Goal: Information Seeking & Learning: Find specific page/section

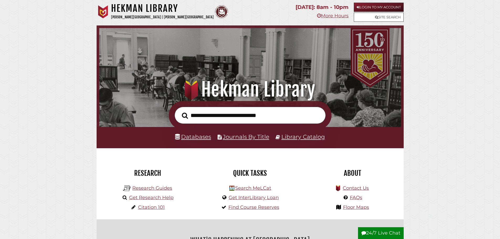
scroll to position [100, 300]
click at [400, 18] on link "Site Search" at bounding box center [379, 17] width 50 height 9
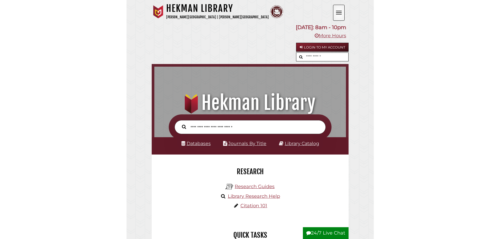
scroll to position [176, 189]
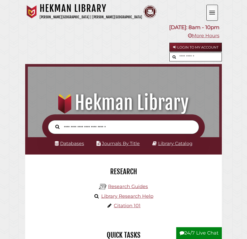
click at [212, 14] on span "Open the menu" at bounding box center [213, 14] width 6 height 1
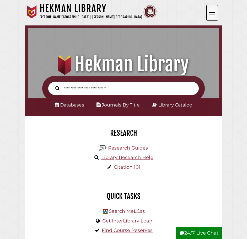
click at [212, 14] on span "Open the menu" at bounding box center [213, 14] width 6 height 1
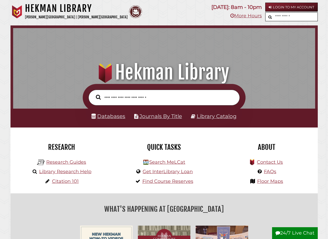
scroll to position [0, 0]
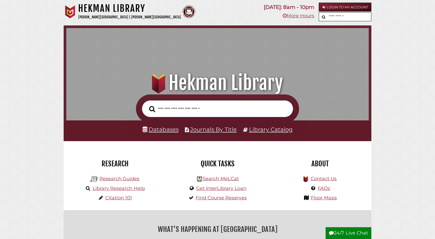
click at [247, 14] on input "text" at bounding box center [349, 17] width 44 height 9
type input "*"
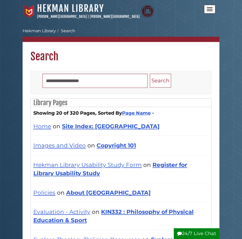
click at [209, 8] on span "Open the menu" at bounding box center [210, 7] width 6 height 1
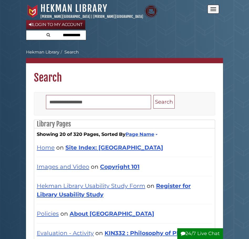
click at [72, 34] on input "text" at bounding box center [56, 34] width 60 height 9
click at [177, 28] on div "Login to My Account" at bounding box center [124, 30] width 197 height 21
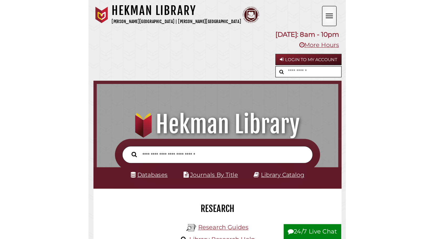
scroll to position [3, 3]
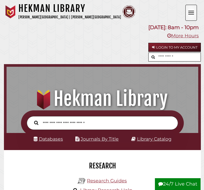
click at [190, 13] on span "Open the menu" at bounding box center [191, 12] width 6 height 1
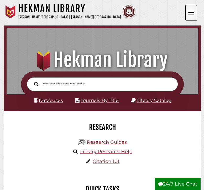
click at [190, 13] on span "Open the menu" at bounding box center [191, 12] width 6 height 1
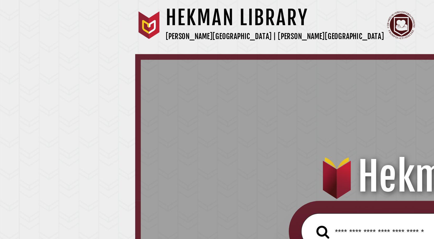
scroll to position [0, 0]
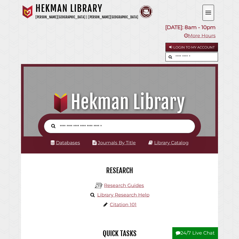
click at [210, 8] on button "Open the menu" at bounding box center [209, 13] width 12 height 16
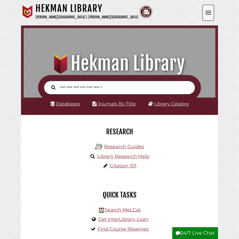
click at [210, 8] on button "Open the menu" at bounding box center [209, 13] width 12 height 16
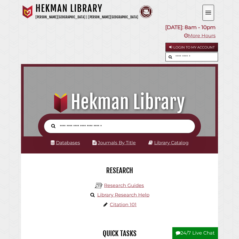
click at [210, 8] on button "Open the menu" at bounding box center [209, 13] width 12 height 16
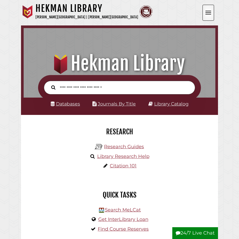
click at [210, 8] on button "Open the menu" at bounding box center [209, 13] width 12 height 16
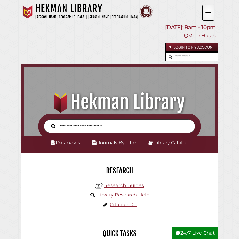
click at [210, 8] on button "Open the menu" at bounding box center [209, 13] width 12 height 16
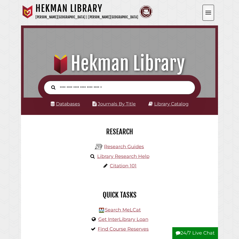
click at [210, 8] on button "Open the menu" at bounding box center [209, 13] width 12 height 16
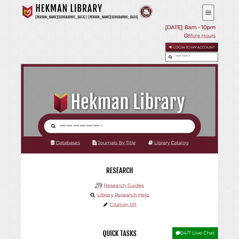
click at [210, 8] on button "Open the menu" at bounding box center [209, 13] width 12 height 16
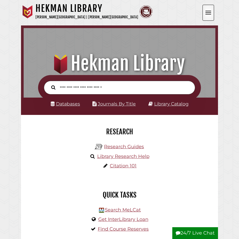
click at [210, 8] on button "Open the menu" at bounding box center [209, 13] width 12 height 16
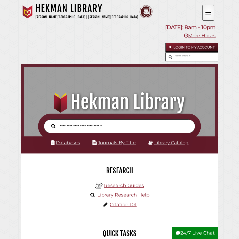
click at [210, 8] on button "Open the menu" at bounding box center [209, 13] width 12 height 16
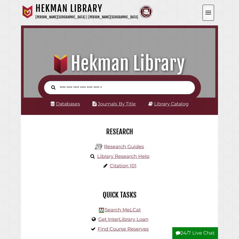
click at [210, 8] on button "Open the menu" at bounding box center [209, 13] width 12 height 16
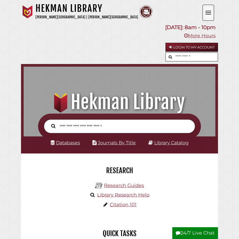
click at [203, 10] on button "Open the menu" at bounding box center [209, 13] width 12 height 16
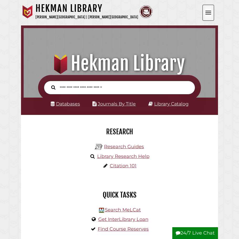
click at [203, 10] on button "Open the menu" at bounding box center [209, 13] width 12 height 16
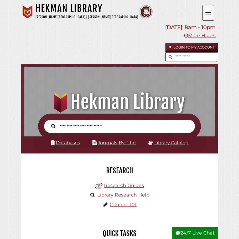
click at [207, 15] on button "Open the menu" at bounding box center [209, 13] width 12 height 16
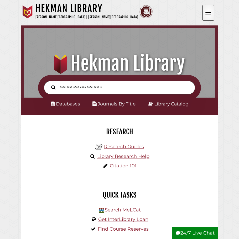
click at [211, 10] on button "Open the menu" at bounding box center [209, 13] width 12 height 16
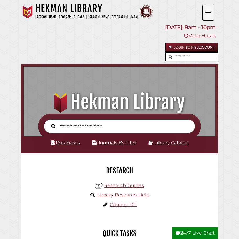
click at [211, 10] on button "Open the menu" at bounding box center [209, 13] width 12 height 16
click at [208, 7] on button "Open the menu" at bounding box center [209, 13] width 12 height 16
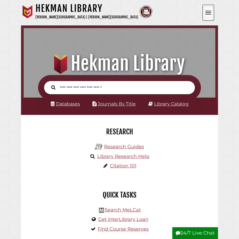
click at [208, 7] on button "Open the menu" at bounding box center [209, 13] width 12 height 16
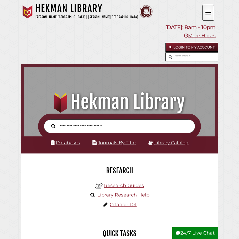
click at [208, 7] on button "Open the menu" at bounding box center [209, 13] width 12 height 16
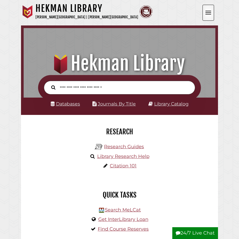
click at [208, 7] on button "Open the menu" at bounding box center [209, 13] width 12 height 16
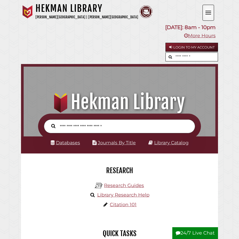
click at [208, 7] on button "Open the menu" at bounding box center [209, 13] width 12 height 16
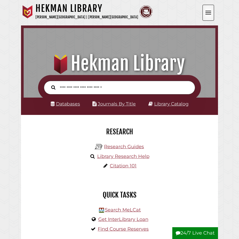
click at [207, 13] on button "Open the menu" at bounding box center [209, 13] width 12 height 16
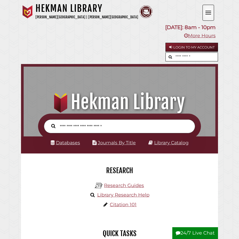
click at [207, 13] on button "Open the menu" at bounding box center [209, 13] width 12 height 16
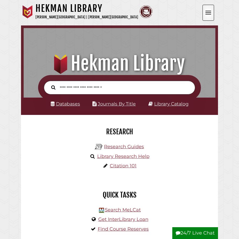
click at [210, 12] on button "Open the menu" at bounding box center [209, 13] width 12 height 16
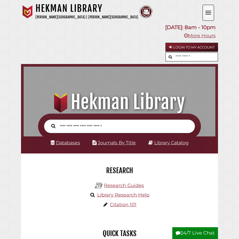
scroll to position [176, 189]
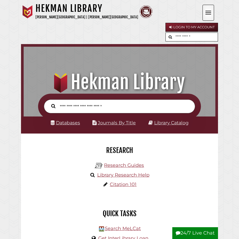
click at [210, 17] on button "Open the menu" at bounding box center [209, 13] width 12 height 16
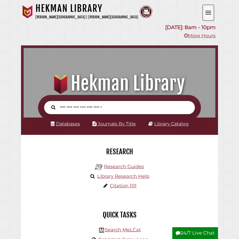
click at [210, 17] on button "Open the menu" at bounding box center [209, 13] width 12 height 16
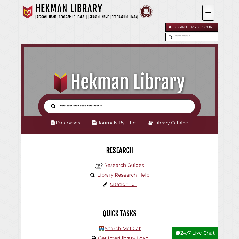
click at [210, 17] on button "Open the menu" at bounding box center [209, 13] width 12 height 16
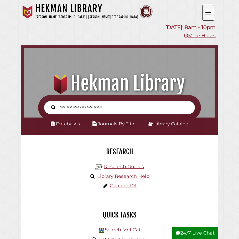
click at [210, 17] on button "Open the menu" at bounding box center [209, 13] width 12 height 16
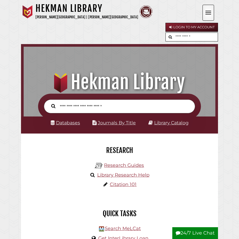
click at [210, 17] on button "Open the menu" at bounding box center [209, 13] width 12 height 16
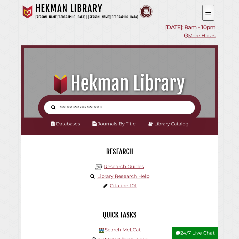
click at [210, 17] on button "Open the menu" at bounding box center [209, 13] width 12 height 16
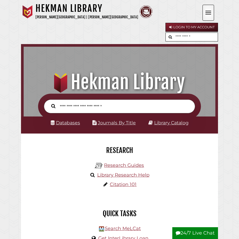
scroll to position [176, 189]
click at [209, 12] on button "Open the menu" at bounding box center [209, 13] width 12 height 16
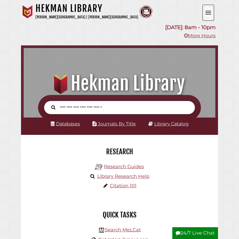
click at [209, 12] on button "Open the menu" at bounding box center [209, 13] width 12 height 16
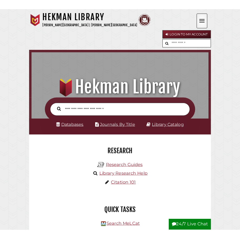
scroll to position [171, 189]
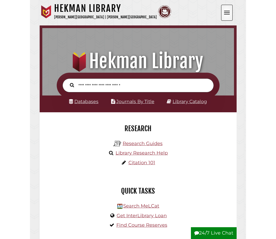
scroll to position [176, 189]
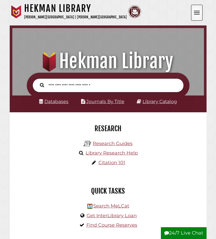
click at [201, 15] on button "Open the menu" at bounding box center [197, 13] width 12 height 16
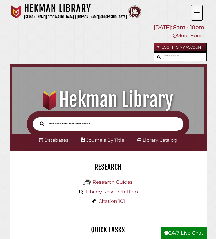
click at [201, 15] on button "Open the menu" at bounding box center [197, 13] width 12 height 16
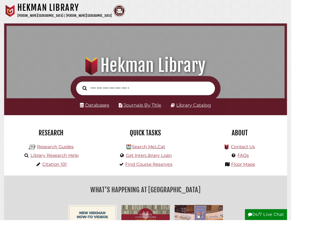
scroll to position [0, 0]
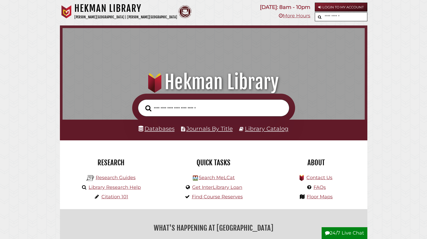
scroll to position [171, 300]
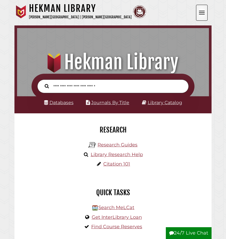
click at [199, 6] on button "Open the menu" at bounding box center [202, 13] width 12 height 16
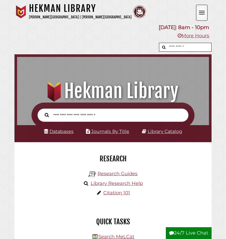
click at [199, 9] on button "Open the menu" at bounding box center [202, 13] width 12 height 16
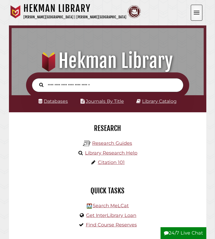
click at [197, 16] on button "Open the menu" at bounding box center [196, 13] width 12 height 16
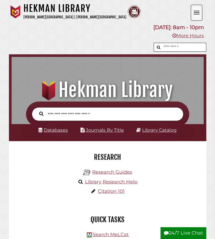
click at [197, 16] on button "Open the menu" at bounding box center [196, 13] width 12 height 16
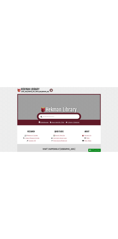
scroll to position [171, 300]
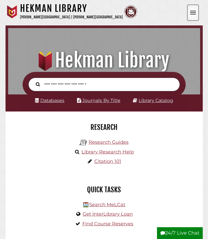
click at [193, 15] on button "Open the menu" at bounding box center [193, 13] width 12 height 16
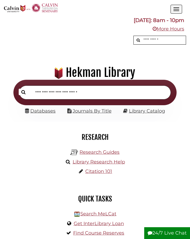
click at [174, 11] on span "Open the menu" at bounding box center [176, 11] width 6 height 1
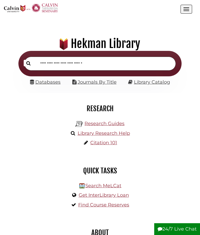
click at [191, 14] on button "Open the menu" at bounding box center [186, 9] width 12 height 9
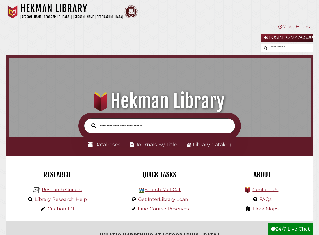
scroll to position [171, 300]
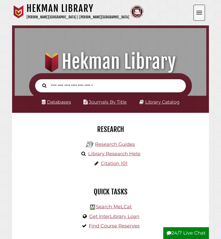
click at [198, 15] on button "Open the menu" at bounding box center [200, 13] width 12 height 16
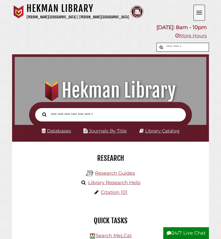
click at [198, 15] on button "Open the menu" at bounding box center [200, 13] width 12 height 16
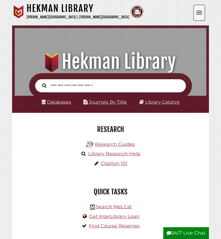
click at [198, 15] on button "Open the menu" at bounding box center [200, 13] width 12 height 16
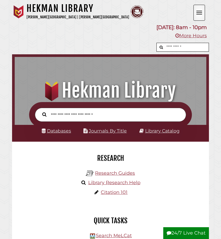
click at [198, 15] on button "Open the menu" at bounding box center [200, 13] width 12 height 16
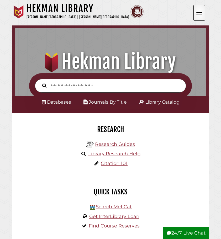
click at [198, 15] on button "Open the menu" at bounding box center [200, 13] width 12 height 16
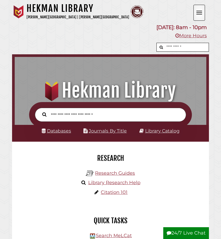
click at [197, 17] on button "Open the menu" at bounding box center [200, 13] width 12 height 16
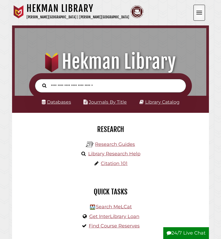
click at [197, 17] on button "Open the menu" at bounding box center [200, 13] width 12 height 16
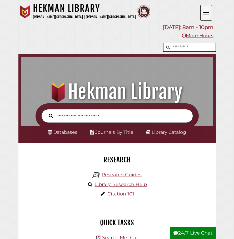
click at [203, 11] on span "Open the menu" at bounding box center [206, 11] width 6 height 1
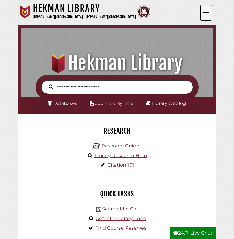
click at [203, 11] on span "Open the menu" at bounding box center [206, 11] width 6 height 1
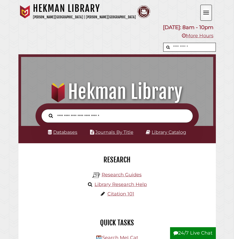
click at [206, 12] on button "Open the menu" at bounding box center [206, 13] width 12 height 16
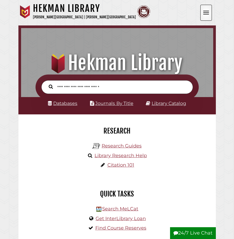
click at [206, 12] on button "Open the menu" at bounding box center [206, 13] width 12 height 16
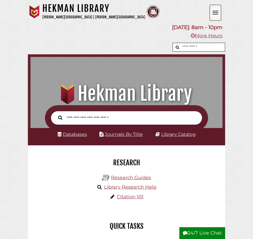
click at [216, 8] on button "Open the menu" at bounding box center [215, 13] width 12 height 16
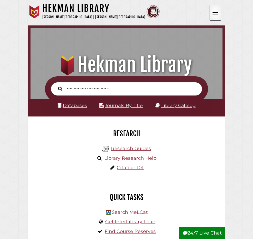
click at [216, 8] on button "Open the menu" at bounding box center [215, 13] width 12 height 16
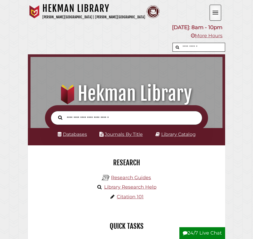
click at [216, 9] on button "Open the menu" at bounding box center [215, 13] width 12 height 16
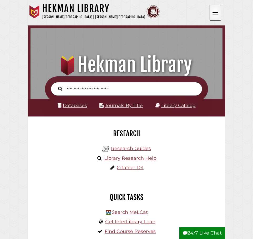
click at [216, 9] on button "Open the menu" at bounding box center [215, 13] width 12 height 16
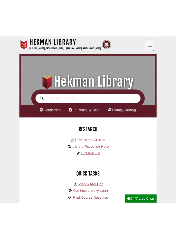
scroll to position [176, 189]
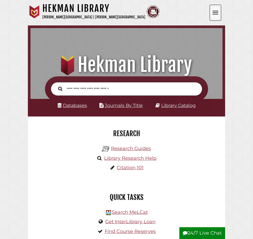
click at [214, 14] on span "Open the menu" at bounding box center [215, 14] width 6 height 1
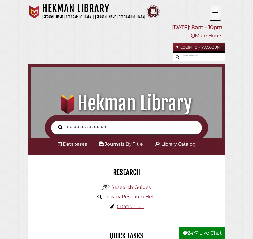
click at [218, 9] on button "Open the menu" at bounding box center [215, 13] width 12 height 16
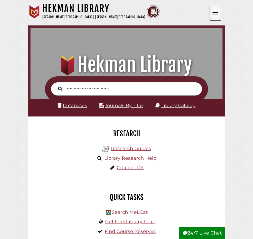
click at [218, 9] on button "Open the menu" at bounding box center [215, 13] width 12 height 16
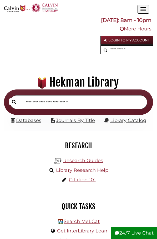
scroll to position [0, 0]
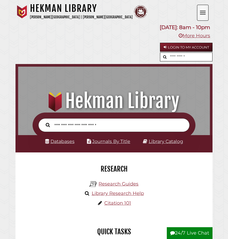
click at [198, 15] on button "Open the menu" at bounding box center [203, 13] width 12 height 16
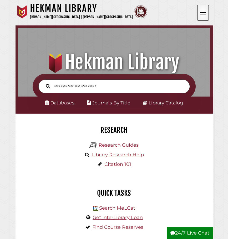
click at [200, 15] on button "Open the menu" at bounding box center [203, 13] width 12 height 16
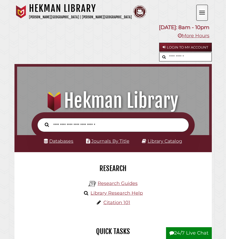
click at [202, 19] on button "Open the menu" at bounding box center [202, 13] width 12 height 16
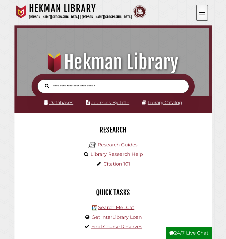
click at [202, 17] on button "Open the menu" at bounding box center [202, 13] width 12 height 16
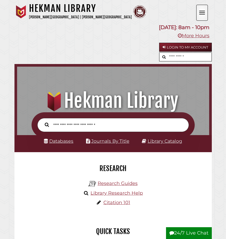
click at [202, 17] on button "Open the menu" at bounding box center [202, 13] width 12 height 16
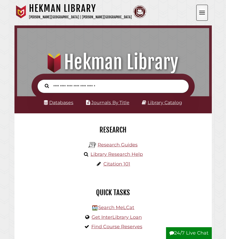
click at [202, 17] on button "Open the menu" at bounding box center [202, 13] width 12 height 16
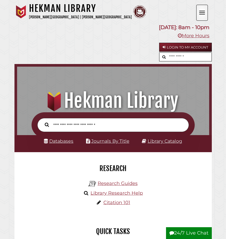
click at [197, 14] on button "Open the menu" at bounding box center [202, 13] width 12 height 16
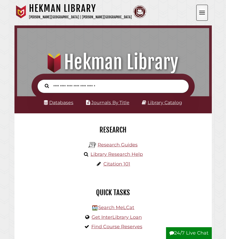
click at [198, 13] on button "Open the menu" at bounding box center [202, 13] width 12 height 16
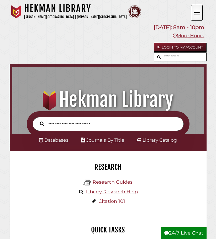
click at [193, 11] on button "Open the menu" at bounding box center [197, 13] width 12 height 16
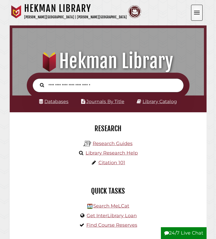
click at [195, 11] on span "Open the menu" at bounding box center [197, 11] width 6 height 1
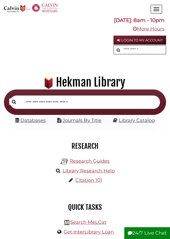
click at [158, 13] on button "Open the menu" at bounding box center [157, 9] width 12 height 9
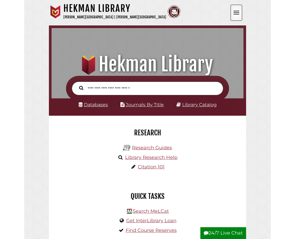
scroll to position [176, 189]
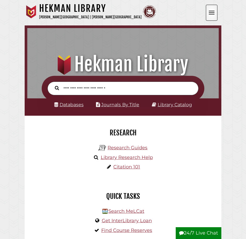
click at [216, 15] on button "Open the menu" at bounding box center [212, 13] width 12 height 16
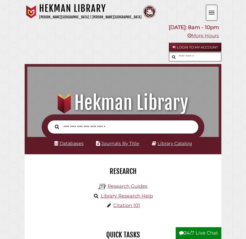
click at [216, 15] on button "Open the menu" at bounding box center [212, 13] width 12 height 16
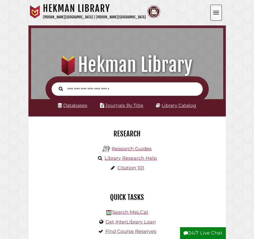
scroll to position [0, 0]
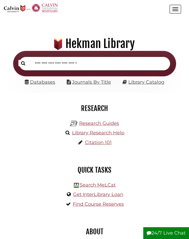
click at [178, 12] on button "Open the menu" at bounding box center [175, 9] width 12 height 9
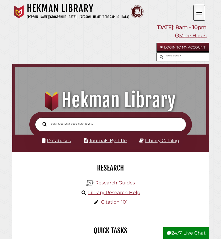
click at [199, 16] on button "Open the menu" at bounding box center [200, 13] width 12 height 16
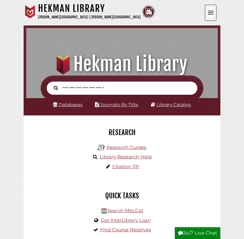
click at [215, 16] on button "Open the menu" at bounding box center [211, 13] width 12 height 16
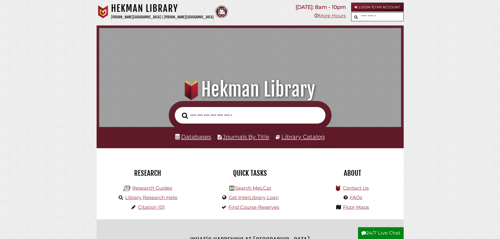
scroll to position [171, 300]
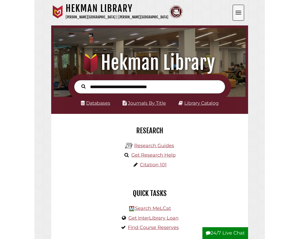
scroll to position [63, 189]
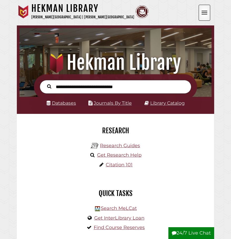
click at [206, 13] on span "Open the menu" at bounding box center [204, 12] width 6 height 1
click at [204, 15] on button "Open the menu" at bounding box center [204, 13] width 12 height 16
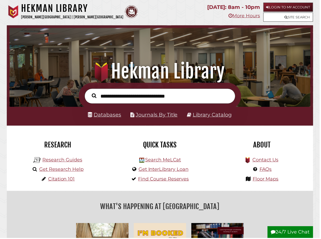
scroll to position [0, 0]
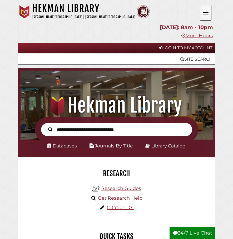
drag, startPoint x: 204, startPoint y: 14, endPoint x: 208, endPoint y: 16, distance: 4.6
click at [204, 14] on button "Open the menu" at bounding box center [205, 13] width 12 height 16
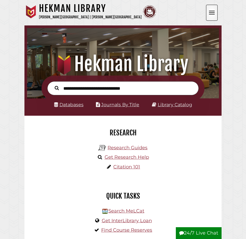
click at [207, 13] on button "Open the menu" at bounding box center [212, 13] width 12 height 16
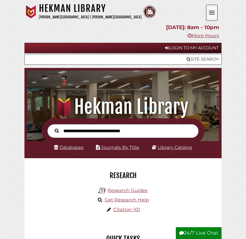
click at [209, 14] on span "Open the menu" at bounding box center [212, 14] width 6 height 1
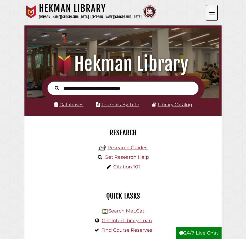
click at [209, 14] on span "Open the menu" at bounding box center [212, 14] width 6 height 1
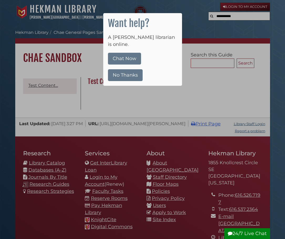
drag, startPoint x: 183, startPoint y: 31, endPoint x: 172, endPoint y: 35, distance: 12.2
click at [183, 31] on div at bounding box center [142, 119] width 285 height 239
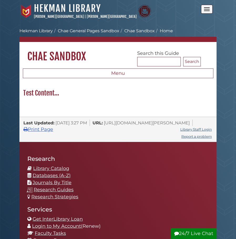
click at [204, 9] on button "Open the menu" at bounding box center [207, 9] width 12 height 9
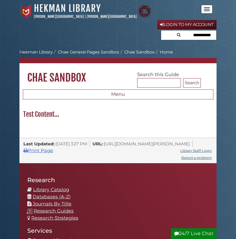
click at [204, 9] on button "Open the menu" at bounding box center [207, 9] width 12 height 9
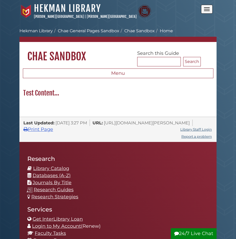
click at [204, 9] on button "Open the menu" at bounding box center [207, 9] width 12 height 9
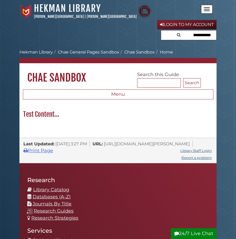
click at [173, 37] on input "text" at bounding box center [188, 34] width 55 height 9
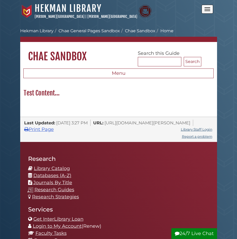
click at [208, 11] on span "Open the menu" at bounding box center [208, 11] width 6 height 1
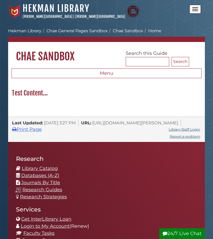
click at [194, 11] on span "Open the menu" at bounding box center [196, 11] width 6 height 1
click at [201, 13] on nav "[GEOGRAPHIC_DATA] [PERSON_NAME][GEOGRAPHIC_DATA] | [PERSON_NAME][GEOGRAPHIC_DAT…" at bounding box center [106, 11] width 197 height 23
click at [198, 12] on button "Open the menu" at bounding box center [196, 9] width 12 height 9
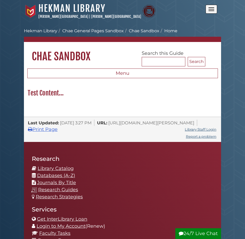
click at [209, 11] on span "Open the menu" at bounding box center [211, 11] width 6 height 1
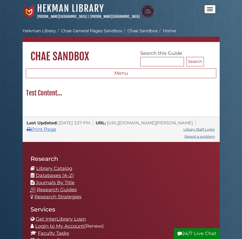
click at [213, 12] on button "Open the menu" at bounding box center [210, 9] width 12 height 9
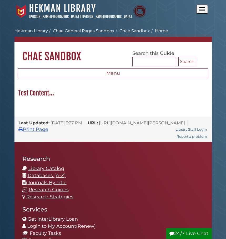
click at [202, 7] on button "Open the menu" at bounding box center [202, 9] width 12 height 9
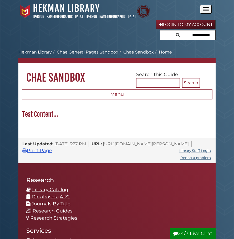
click at [205, 11] on button "Open the menu" at bounding box center [206, 9] width 12 height 9
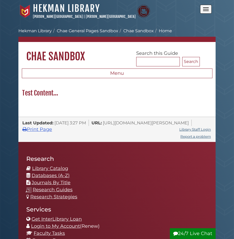
click at [205, 11] on button "Open the menu" at bounding box center [206, 9] width 12 height 9
click at [202, 12] on button "Open the menu" at bounding box center [206, 9] width 12 height 9
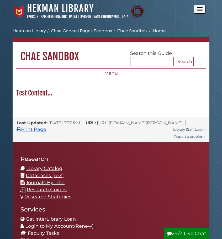
drag, startPoint x: 193, startPoint y: 5, endPoint x: 197, endPoint y: 5, distance: 3.4
click at [194, 5] on div "[GEOGRAPHIC_DATA] [PERSON_NAME][GEOGRAPHIC_DATA] | [PERSON_NAME][GEOGRAPHIC_DAT…" at bounding box center [104, 11] width 182 height 17
click at [198, 5] on button "Open the menu" at bounding box center [200, 9] width 12 height 9
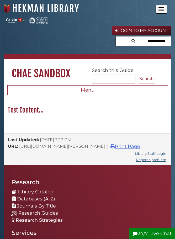
click at [161, 15] on nav "Hekman Library Calvin University | Calvin Theological Seminary Hekman Library l…" at bounding box center [87, 25] width 167 height 50
click at [162, 13] on button "Open the menu" at bounding box center [162, 9] width 12 height 9
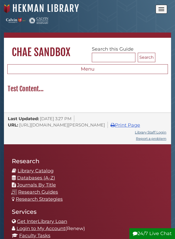
click at [162, 11] on button "Open the menu" at bounding box center [162, 9] width 12 height 9
click at [158, 9] on button "Open the menu" at bounding box center [162, 9] width 12 height 9
click at [159, 7] on button "Open the menu" at bounding box center [162, 9] width 12 height 9
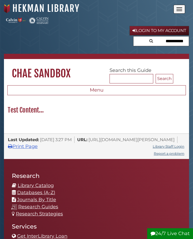
click at [175, 12] on button "Open the menu" at bounding box center [179, 9] width 12 height 9
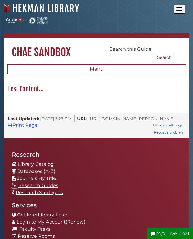
click at [175, 12] on button "Open the menu" at bounding box center [179, 9] width 12 height 9
click at [176, 7] on button "Open the menu" at bounding box center [179, 9] width 12 height 9
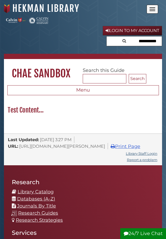
click at [155, 8] on button "Open the menu" at bounding box center [153, 9] width 12 height 9
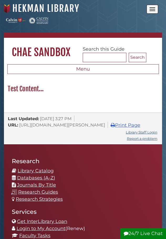
click at [155, 8] on button "Open the menu" at bounding box center [153, 9] width 12 height 9
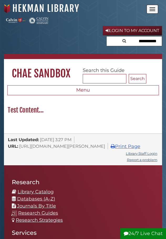
click at [155, 8] on button "Open the menu" at bounding box center [153, 9] width 12 height 9
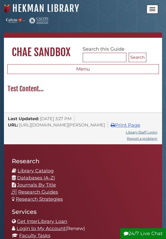
click at [155, 8] on button "Open the menu" at bounding box center [153, 9] width 12 height 9
click at [154, 11] on span "Open the menu" at bounding box center [152, 11] width 6 height 1
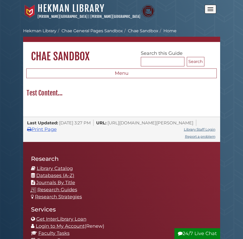
click at [208, 9] on button "Open the menu" at bounding box center [211, 9] width 12 height 9
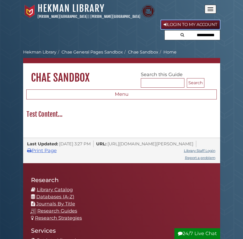
click at [171, 23] on link "Login to My Account" at bounding box center [190, 24] width 59 height 9
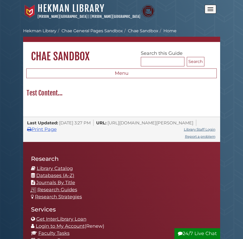
click at [203, 11] on div "Hekman Library Calvin University | Calvin Theological Seminary" at bounding box center [114, 11] width 182 height 17
click at [211, 11] on span "Open the menu" at bounding box center [211, 11] width 6 height 1
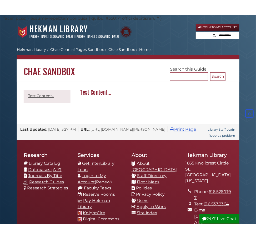
scroll to position [121, 0]
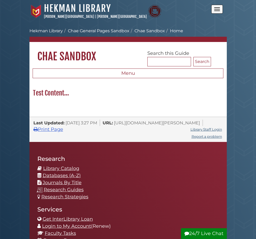
click at [220, 8] on button "Open the menu" at bounding box center [217, 9] width 12 height 9
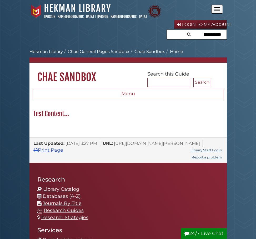
click at [220, 8] on button "Open the menu" at bounding box center [217, 9] width 12 height 9
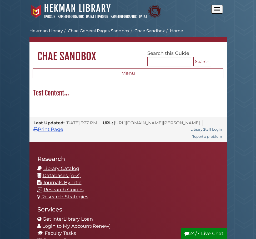
click at [220, 8] on button "Open the menu" at bounding box center [217, 9] width 12 height 9
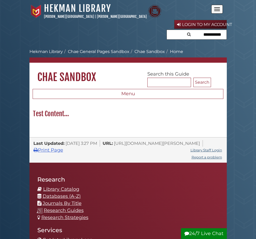
click at [220, 8] on button "Open the menu" at bounding box center [217, 9] width 12 height 9
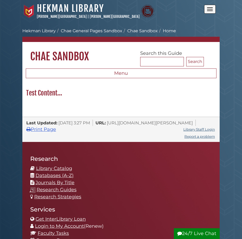
click at [210, 11] on span "Open the menu" at bounding box center [210, 11] width 6 height 1
click at [210, 12] on button "Open the menu" at bounding box center [210, 9] width 12 height 9
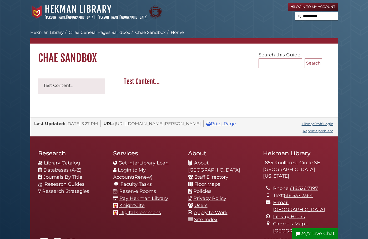
click at [334, 16] on input "text" at bounding box center [316, 16] width 43 height 8
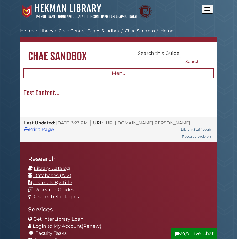
click at [207, 11] on button "Open the menu" at bounding box center [208, 9] width 12 height 9
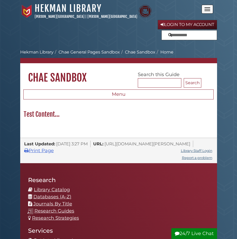
click at [207, 11] on button "Open the menu" at bounding box center [208, 9] width 12 height 9
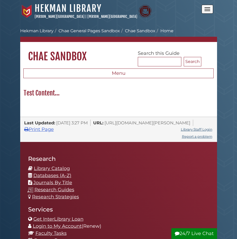
click at [207, 11] on button "Open the menu" at bounding box center [208, 9] width 12 height 9
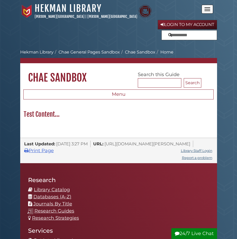
click at [207, 11] on button "Open the menu" at bounding box center [208, 9] width 12 height 9
click at [207, 10] on button "Open the menu" at bounding box center [208, 9] width 12 height 9
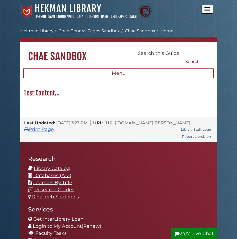
click at [207, 10] on button "Open the menu" at bounding box center [208, 9] width 12 height 9
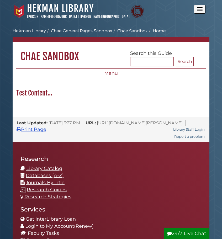
click at [204, 12] on button "Open the menu" at bounding box center [200, 9] width 12 height 9
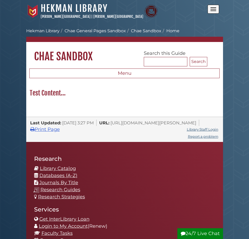
click at [217, 12] on button "Open the menu" at bounding box center [214, 9] width 12 height 9
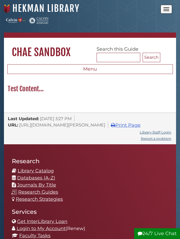
click at [169, 10] on button "Open the menu" at bounding box center [166, 9] width 12 height 9
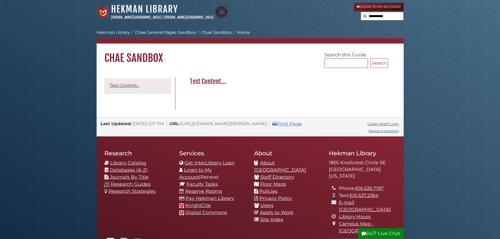
click at [339, 40] on body "Skip to Main Content Hekman Library Calvin University | Calvin Theological Semi…" at bounding box center [250, 163] width 500 height 327
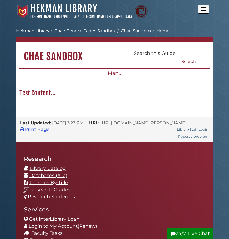
click at [199, 7] on button "Open the menu" at bounding box center [204, 9] width 12 height 9
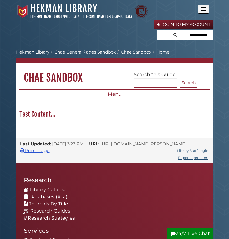
click at [201, 8] on span "Open the menu" at bounding box center [203, 7] width 6 height 1
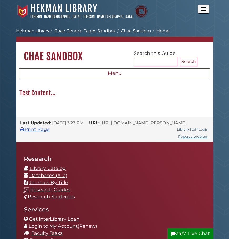
click at [201, 8] on span "Open the menu" at bounding box center [203, 7] width 6 height 1
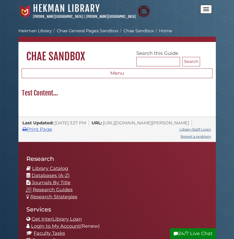
click at [211, 13] on button "Open the menu" at bounding box center [206, 9] width 12 height 9
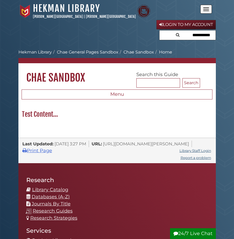
click at [195, 42] on nav "Hekman Library Calvin University | Calvin Theological Seminary Hekman Library l…" at bounding box center [116, 22] width 197 height 44
click at [177, 33] on icon "Search" at bounding box center [178, 35] width 4 height 4
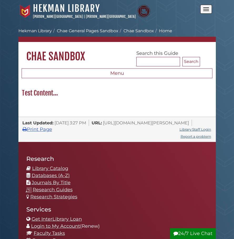
click at [203, 8] on span "Open the menu" at bounding box center [206, 7] width 6 height 1
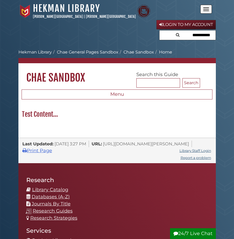
drag, startPoint x: 163, startPoint y: 36, endPoint x: 156, endPoint y: 35, distance: 7.4
click at [159, 35] on input "text" at bounding box center [187, 34] width 56 height 9
click at [187, 38] on input "text" at bounding box center [187, 34] width 56 height 9
click at [127, 38] on div "Login to My Account" at bounding box center [116, 30] width 197 height 21
click at [172, 38] on input "text" at bounding box center [187, 34] width 56 height 9
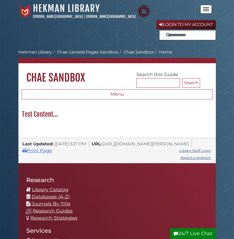
drag, startPoint x: 228, startPoint y: 118, endPoint x: 194, endPoint y: 50, distance: 75.3
click at [194, 50] on ol "Calvin University Hekman Library Chae General Pages Sandbox Chae Sandbox Home" at bounding box center [116, 52] width 197 height 6
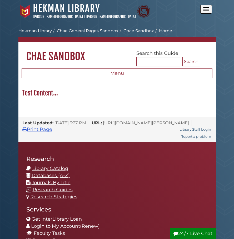
click at [207, 10] on button "Open the menu" at bounding box center [206, 9] width 12 height 9
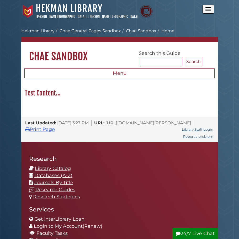
click at [207, 8] on button "Open the menu" at bounding box center [209, 9] width 12 height 9
click at [213, 9] on button "Open the menu" at bounding box center [209, 9] width 12 height 9
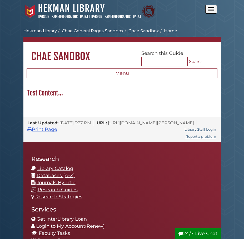
click at [208, 10] on button "Open the menu" at bounding box center [211, 9] width 12 height 9
click at [208, 7] on button "Open the menu" at bounding box center [211, 9] width 12 height 9
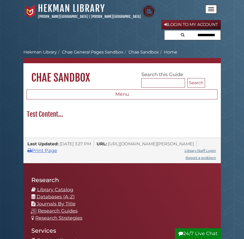
click at [208, 7] on button "Open the menu" at bounding box center [211, 9] width 12 height 9
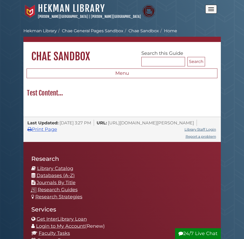
click at [208, 7] on button "Open the menu" at bounding box center [211, 9] width 12 height 9
click at [209, 12] on button "Open the menu" at bounding box center [211, 9] width 12 height 9
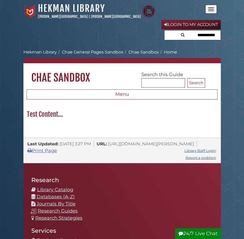
click at [169, 33] on input "text" at bounding box center [192, 34] width 56 height 9
click at [218, 48] on div "Calvin University Hekman Library Chae General Pages Sandbox Chae Sandbox Home S…" at bounding box center [121, 68] width 197 height 41
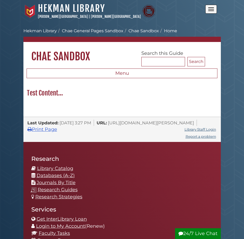
click at [212, 6] on button "Open the menu" at bounding box center [211, 9] width 12 height 9
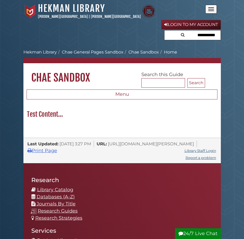
click at [184, 36] on button "Search" at bounding box center [182, 34] width 8 height 8
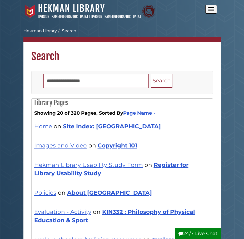
click at [209, 7] on button "Open the menu" at bounding box center [211, 9] width 12 height 9
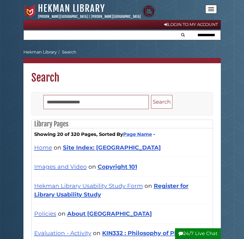
click at [205, 37] on input "text" at bounding box center [122, 34] width 197 height 9
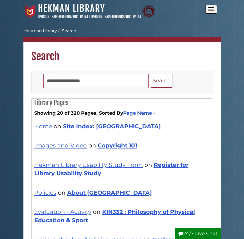
click at [210, 8] on button "Open the menu" at bounding box center [211, 9] width 12 height 9
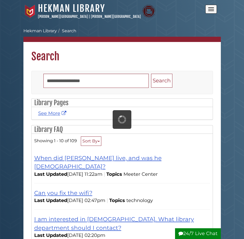
click at [211, 9] on button "Open the menu" at bounding box center [211, 9] width 12 height 9
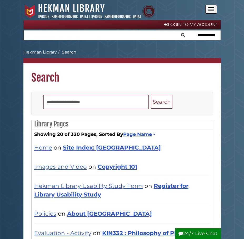
click at [211, 9] on button "Open the menu" at bounding box center [211, 9] width 12 height 9
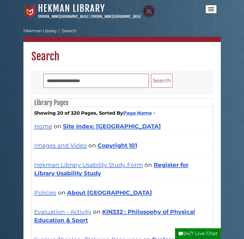
click at [211, 9] on button "Open the menu" at bounding box center [211, 9] width 12 height 9
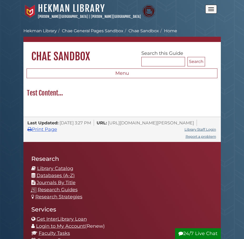
click at [211, 10] on button "Open the menu" at bounding box center [211, 9] width 12 height 9
click at [208, 8] on button "Open the menu" at bounding box center [211, 9] width 12 height 9
click at [209, 9] on span "Open the menu" at bounding box center [211, 9] width 6 height 1
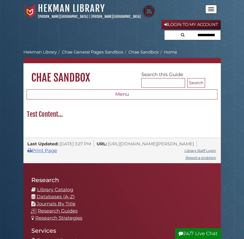
click at [200, 35] on input "text" at bounding box center [192, 34] width 56 height 9
type input "*"
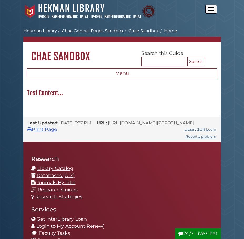
click at [207, 13] on button "Open the menu" at bounding box center [211, 9] width 12 height 9
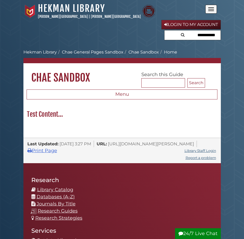
click at [190, 34] on input "text" at bounding box center [192, 34] width 56 height 9
type input "*"
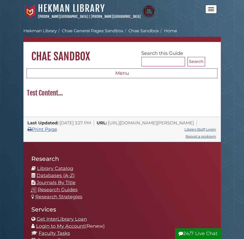
click at [209, 8] on span "Open the menu" at bounding box center [211, 7] width 6 height 1
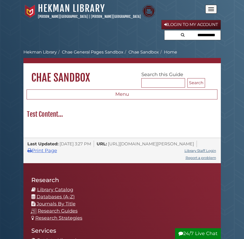
click at [201, 37] on input "text" at bounding box center [192, 34] width 56 height 9
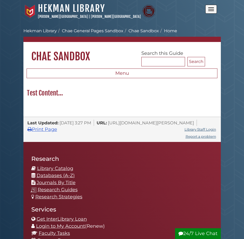
click at [215, 9] on button "Open the menu" at bounding box center [211, 9] width 12 height 9
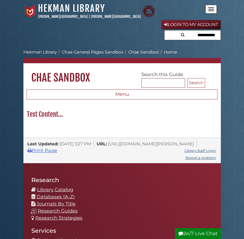
click at [198, 35] on input "text" at bounding box center [192, 34] width 56 height 9
click at [125, 33] on div "Login to My Account" at bounding box center [121, 30] width 197 height 21
click at [214, 11] on button "Open the menu" at bounding box center [211, 9] width 12 height 9
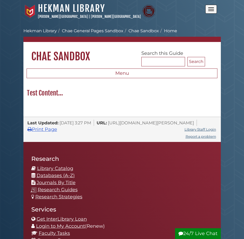
click at [210, 10] on button "Open the menu" at bounding box center [211, 9] width 12 height 9
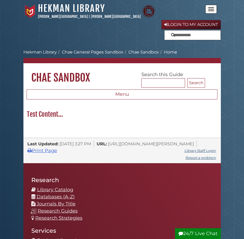
click at [178, 37] on input "text" at bounding box center [192, 34] width 56 height 9
drag, startPoint x: 111, startPoint y: 40, endPoint x: 109, endPoint y: 42, distance: 2.7
click at [111, 40] on div "Login to My Account" at bounding box center [121, 30] width 197 height 21
click at [183, 36] on input "text" at bounding box center [192, 34] width 56 height 9
click at [132, 29] on div "Login to My Account" at bounding box center [121, 30] width 197 height 21
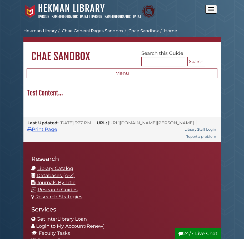
click at [211, 12] on button "Open the menu" at bounding box center [211, 9] width 12 height 9
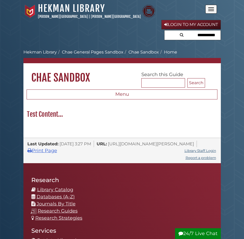
click at [199, 34] on input "text" at bounding box center [192, 34] width 56 height 9
type input "*"
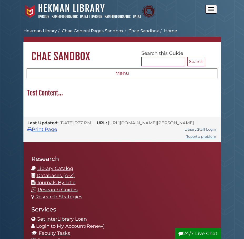
click at [208, 10] on button "Open the menu" at bounding box center [211, 9] width 12 height 9
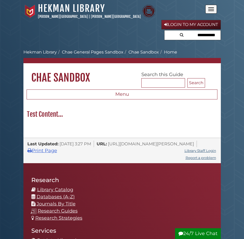
click at [190, 35] on input "text" at bounding box center [192, 34] width 56 height 9
type input "*"
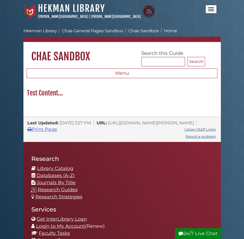
click at [212, 8] on button "Open the menu" at bounding box center [211, 9] width 12 height 9
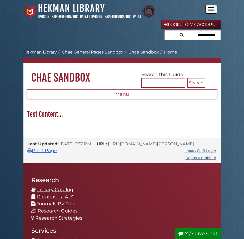
click at [197, 35] on input "text" at bounding box center [192, 34] width 56 height 9
click at [203, 34] on input "text" at bounding box center [192, 34] width 56 height 9
type input "*"
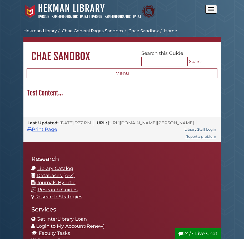
click at [208, 8] on button "Open the menu" at bounding box center [211, 9] width 12 height 9
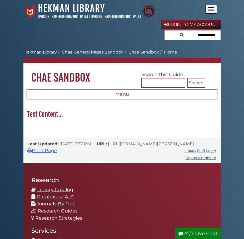
click at [186, 37] on input "text" at bounding box center [192, 34] width 56 height 9
type input "*"
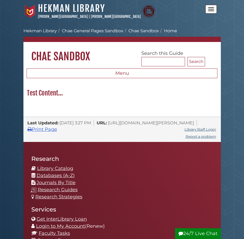
click at [209, 7] on button "Open the menu" at bounding box center [211, 9] width 12 height 9
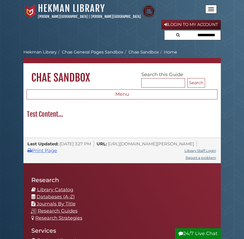
click at [190, 34] on input "text" at bounding box center [192, 34] width 56 height 9
type input "*"
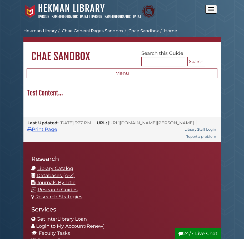
click at [215, 10] on button "Open the menu" at bounding box center [211, 9] width 12 height 9
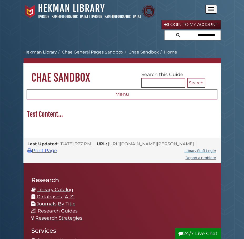
click at [199, 35] on input "text" at bounding box center [192, 34] width 56 height 9
type input "*"
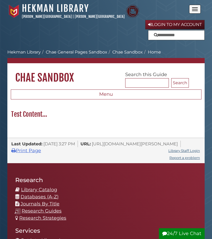
click at [182, 39] on input "text" at bounding box center [176, 34] width 56 height 9
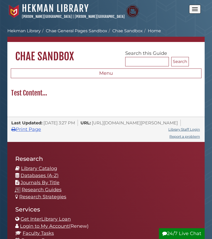
click at [196, 7] on button "Open the menu" at bounding box center [195, 9] width 12 height 9
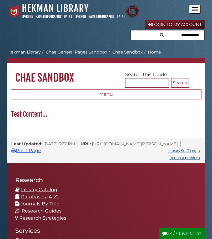
click at [181, 35] on input "text" at bounding box center [168, 34] width 74 height 9
click at [196, 10] on button "Open the menu" at bounding box center [195, 9] width 12 height 9
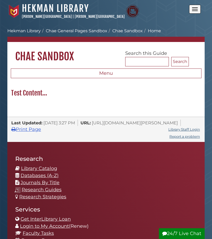
click at [198, 11] on button "Open the menu" at bounding box center [195, 9] width 12 height 9
click at [191, 10] on button "Open the menu" at bounding box center [195, 9] width 12 height 9
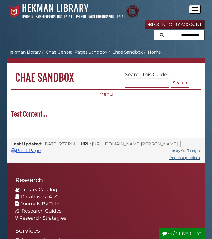
click at [178, 36] on input "text" at bounding box center [179, 34] width 50 height 9
click at [186, 34] on input "text" at bounding box center [179, 34] width 50 height 9
click at [115, 37] on div "Login to My Account" at bounding box center [105, 30] width 197 height 21
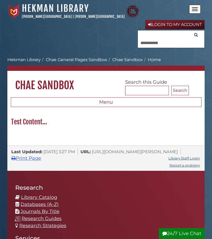
click at [188, 58] on ol "Calvin University Hekman Library Chae General Pages Sandbox Chae Sandbox Home" at bounding box center [105, 60] width 197 height 6
click at [183, 39] on input "text" at bounding box center [171, 42] width 66 height 9
click at [184, 33] on form at bounding box center [170, 39] width 67 height 18
click at [184, 43] on input "text" at bounding box center [171, 42] width 66 height 9
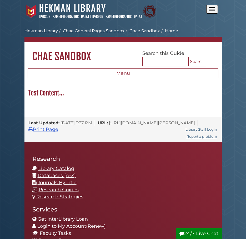
click at [211, 8] on button "Open the menu" at bounding box center [212, 9] width 12 height 9
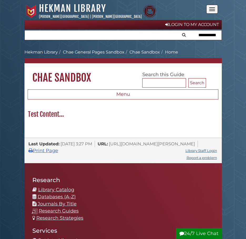
click at [211, 8] on button "Open the menu" at bounding box center [212, 9] width 12 height 9
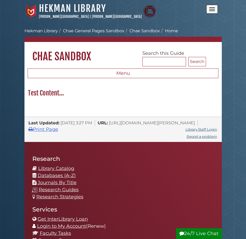
click at [211, 8] on button "Open the menu" at bounding box center [212, 9] width 12 height 9
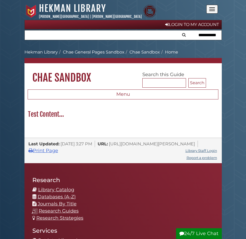
click at [210, 9] on span "Open the menu" at bounding box center [212, 9] width 6 height 1
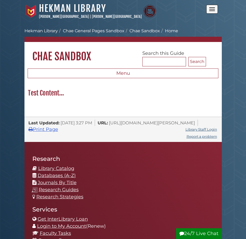
click at [210, 9] on span "Open the menu" at bounding box center [212, 9] width 6 height 1
click at [214, 12] on button "Open the menu" at bounding box center [212, 9] width 12 height 9
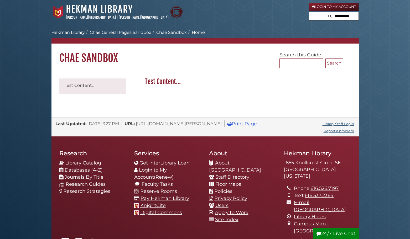
click at [351, 17] on input "text" at bounding box center [343, 16] width 32 height 8
click at [374, 18] on body "Skip to Main Content [GEOGRAPHIC_DATA] [PERSON_NAME][GEOGRAPHIC_DATA] | [PERSON…" at bounding box center [205, 163] width 410 height 327
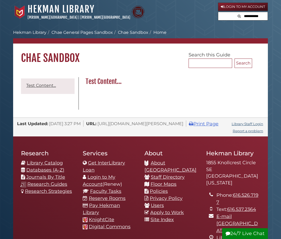
click at [252, 18] on input "text" at bounding box center [252, 16] width 32 height 8
drag, startPoint x: 252, startPoint y: 17, endPoint x: 213, endPoint y: 31, distance: 41.8
click at [213, 31] on ol "Calvin University Hekman Library Chae General Pages Sandbox Chae Sandbox Home" at bounding box center [140, 32] width 255 height 6
click at [259, 18] on input "text" at bounding box center [252, 16] width 32 height 8
click at [202, 20] on div "[GEOGRAPHIC_DATA] [PERSON_NAME][GEOGRAPHIC_DATA] | [PERSON_NAME][GEOGRAPHIC_DAT…" at bounding box center [115, 11] width 205 height 17
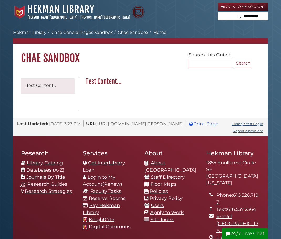
click at [233, 19] on form at bounding box center [243, 16] width 50 height 9
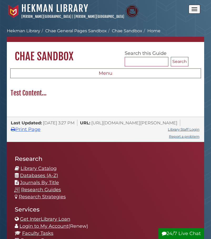
click at [197, 9] on button "Open the menu" at bounding box center [194, 9] width 12 height 9
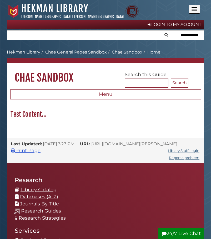
click at [197, 9] on button "Open the menu" at bounding box center [194, 9] width 12 height 9
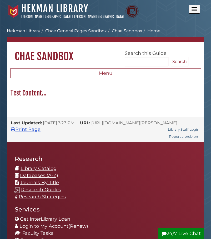
click at [197, 9] on button "Open the menu" at bounding box center [194, 9] width 12 height 9
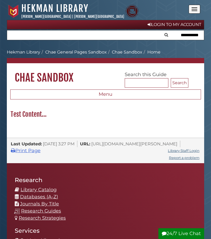
click at [197, 9] on button "Open the menu" at bounding box center [194, 9] width 12 height 9
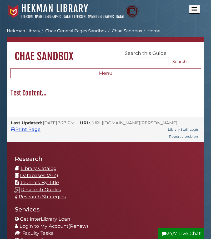
click at [197, 9] on button "Open the menu" at bounding box center [194, 9] width 12 height 9
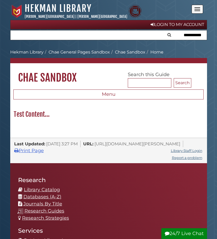
click at [198, 8] on button "Open the menu" at bounding box center [198, 9] width 12 height 9
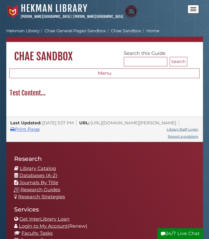
click at [193, 12] on button "Open the menu" at bounding box center [194, 9] width 12 height 9
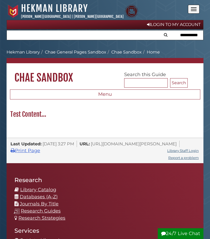
click at [192, 12] on button "Open the menu" at bounding box center [194, 9] width 12 height 9
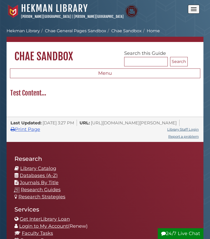
click at [193, 11] on span "Open the menu" at bounding box center [194, 11] width 6 height 1
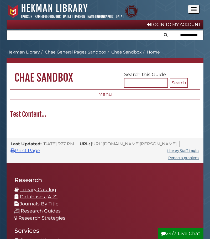
click at [194, 9] on span "Open the menu" at bounding box center [194, 9] width 6 height 1
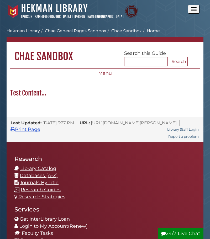
click at [194, 9] on span "Open the menu" at bounding box center [194, 9] width 6 height 1
click at [191, 10] on button "Open the menu" at bounding box center [194, 9] width 12 height 9
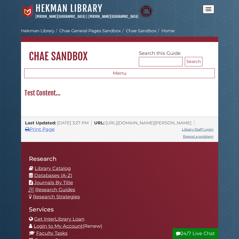
click at [214, 11] on button "Open the menu" at bounding box center [209, 9] width 12 height 9
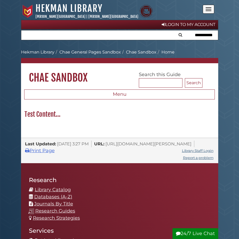
click at [211, 11] on span "Open the menu" at bounding box center [208, 11] width 6 height 1
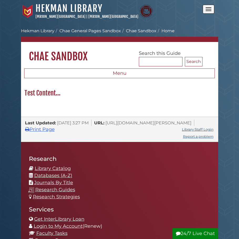
click at [211, 11] on span "Open the menu" at bounding box center [208, 11] width 6 height 1
click at [205, 6] on button "Open the menu" at bounding box center [209, 9] width 12 height 9
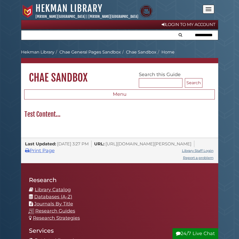
click at [207, 7] on button "Open the menu" at bounding box center [209, 9] width 12 height 9
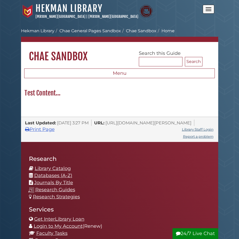
click at [207, 7] on button "Open the menu" at bounding box center [209, 9] width 12 height 9
click at [208, 10] on button "Open the menu" at bounding box center [209, 9] width 12 height 9
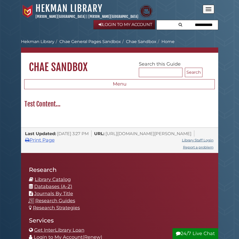
click at [208, 10] on button "Open the menu" at bounding box center [209, 9] width 12 height 9
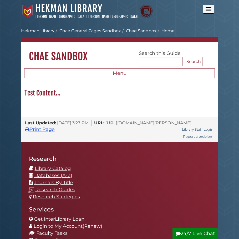
click at [208, 10] on button "Open the menu" at bounding box center [209, 9] width 12 height 9
click at [209, 9] on button "Open the menu" at bounding box center [209, 9] width 12 height 9
click at [210, 10] on button "Open the menu" at bounding box center [209, 9] width 12 height 9
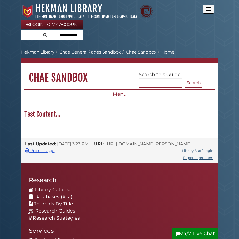
click at [210, 10] on button "Open the menu" at bounding box center [209, 9] width 12 height 9
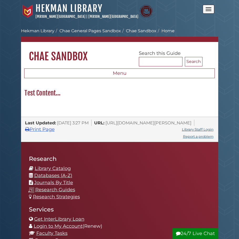
click at [210, 10] on button "Open the menu" at bounding box center [209, 9] width 12 height 9
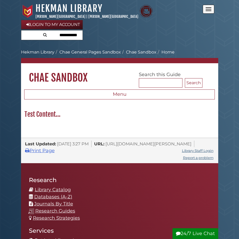
click at [210, 10] on button "Open the menu" at bounding box center [209, 9] width 12 height 9
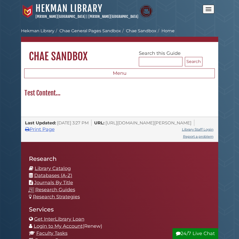
click at [210, 10] on button "Open the menu" at bounding box center [209, 9] width 12 height 9
click at [204, 7] on button "Open the menu" at bounding box center [209, 9] width 12 height 9
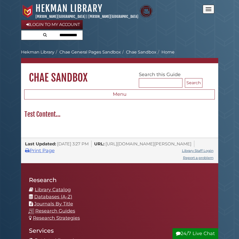
click at [32, 36] on input "text" at bounding box center [51, 34] width 61 height 9
click at [118, 37] on div "Login to My Account" at bounding box center [119, 30] width 197 height 21
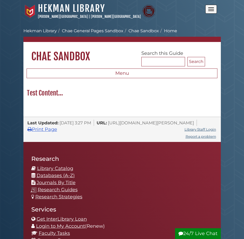
click at [214, 10] on button "Open the menu" at bounding box center [211, 9] width 12 height 9
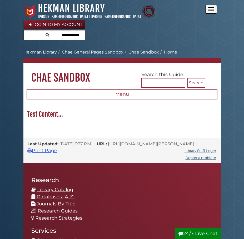
drag, startPoint x: 59, startPoint y: 37, endPoint x: 35, endPoint y: 35, distance: 23.8
drag, startPoint x: 35, startPoint y: 35, endPoint x: 141, endPoint y: 27, distance: 105.9
click at [141, 27] on div "Login to My Account" at bounding box center [121, 30] width 197 height 21
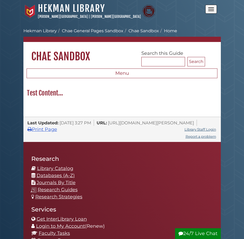
click at [215, 9] on button "Open the menu" at bounding box center [211, 9] width 12 height 9
click at [211, 8] on button "Open the menu" at bounding box center [211, 9] width 12 height 9
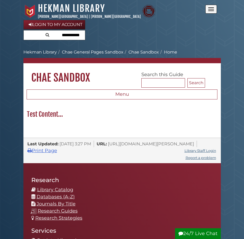
click at [211, 8] on button "Open the menu" at bounding box center [211, 9] width 12 height 9
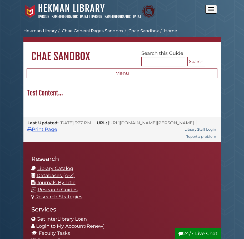
click at [211, 8] on button "Open the menu" at bounding box center [211, 9] width 12 height 9
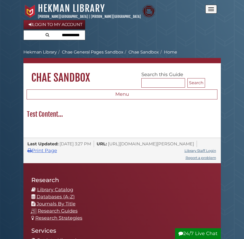
click at [211, 8] on button "Open the menu" at bounding box center [211, 9] width 12 height 9
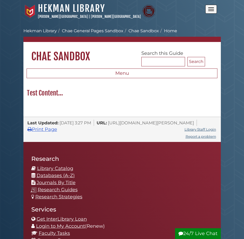
click at [211, 8] on button "Open the menu" at bounding box center [211, 9] width 12 height 9
click at [214, 10] on button "Open the menu" at bounding box center [211, 9] width 12 height 9
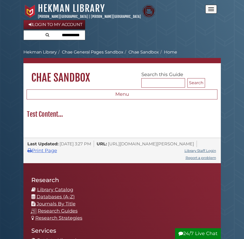
click at [66, 35] on input "text" at bounding box center [54, 34] width 61 height 9
click at [127, 35] on div "Login to My Account" at bounding box center [121, 30] width 197 height 21
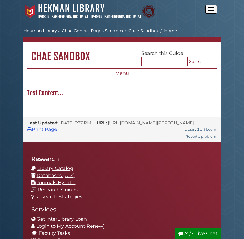
click at [213, 9] on button "Open the menu" at bounding box center [211, 9] width 12 height 9
click at [208, 9] on span "Open the menu" at bounding box center [211, 9] width 6 height 1
click at [211, 9] on button "Open the menu" at bounding box center [211, 9] width 12 height 9
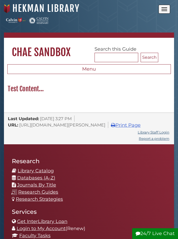
click at [159, 8] on button "Open the menu" at bounding box center [164, 9] width 12 height 9
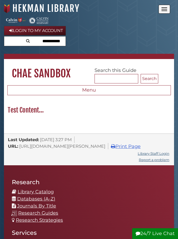
click at [99, 44] on div "Login to My Account" at bounding box center [89, 36] width 170 height 21
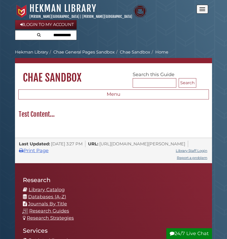
click at [177, 55] on nav "Calvin University Hekman Library Chae General Pages Sandbox Chae Sandbox Home" at bounding box center [113, 56] width 197 height 14
click at [177, 10] on button "Open the menu" at bounding box center [203, 9] width 12 height 9
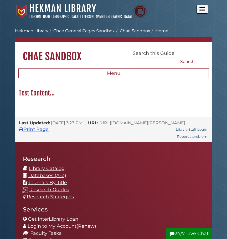
click at [202, 10] on button "Open the menu" at bounding box center [203, 9] width 12 height 9
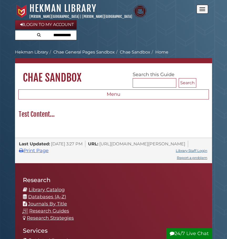
click at [118, 34] on div "Login to My Account" at bounding box center [113, 30] width 197 height 21
click at [31, 35] on input "text" at bounding box center [45, 34] width 61 height 9
drag, startPoint x: 114, startPoint y: 34, endPoint x: 91, endPoint y: 32, distance: 23.0
click at [113, 34] on div "Login to My Account" at bounding box center [113, 30] width 197 height 21
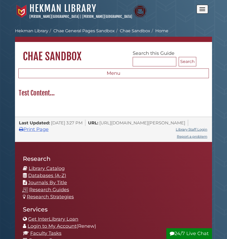
click at [201, 10] on button "Open the menu" at bounding box center [203, 9] width 12 height 9
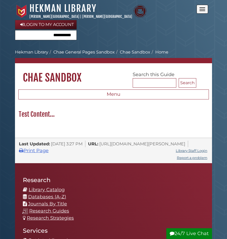
click at [22, 38] on input "text" at bounding box center [45, 34] width 61 height 9
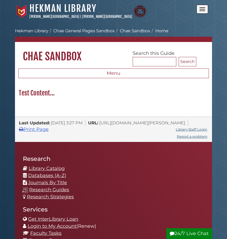
click at [199, 11] on span "Open the menu" at bounding box center [202, 11] width 6 height 1
click at [202, 7] on button "Open the menu" at bounding box center [203, 9] width 12 height 9
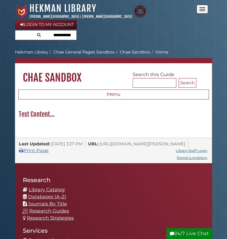
drag, startPoint x: 229, startPoint y: 113, endPoint x: 210, endPoint y: 47, distance: 68.8
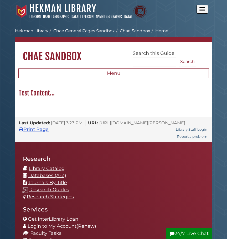
click at [205, 10] on button "Open the menu" at bounding box center [203, 9] width 12 height 9
click at [205, 12] on button "Open the menu" at bounding box center [203, 9] width 12 height 9
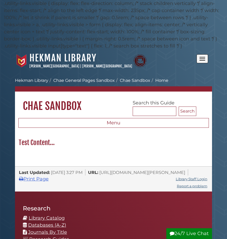
scroll to position [50, 0]
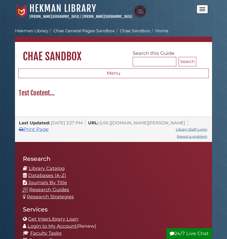
click at [200, 11] on span "Open the menu" at bounding box center [202, 11] width 6 height 1
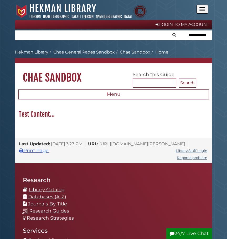
click at [201, 11] on span "Open the menu" at bounding box center [202, 11] width 6 height 1
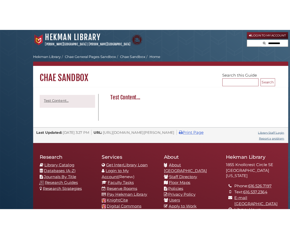
scroll to position [35, 0]
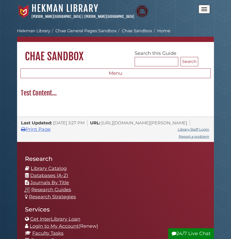
click at [203, 9] on button "Open the menu" at bounding box center [205, 9] width 12 height 9
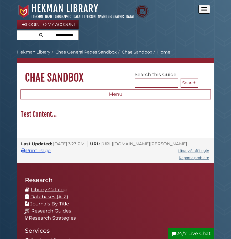
click at [168, 30] on div "Login to My Account" at bounding box center [115, 30] width 197 height 21
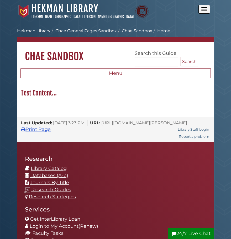
click at [205, 8] on span "Open the menu" at bounding box center [205, 7] width 6 height 1
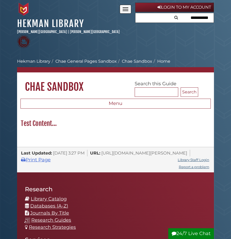
click at [125, 10] on button "Open the menu" at bounding box center [126, 9] width 12 height 9
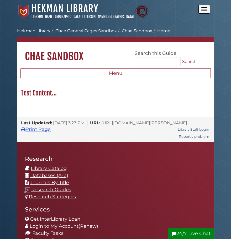
click at [205, 11] on button "Open the menu" at bounding box center [205, 9] width 12 height 9
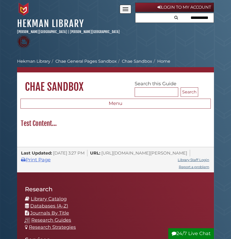
click at [129, 6] on button "Open the menu" at bounding box center [126, 9] width 12 height 9
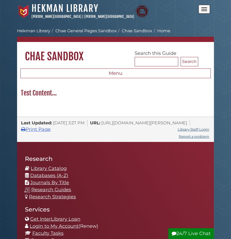
click at [204, 8] on button "Open the menu" at bounding box center [205, 9] width 12 height 9
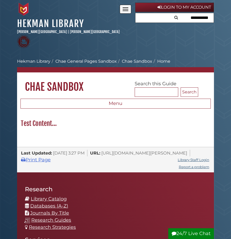
click at [125, 8] on button "Open the menu" at bounding box center [126, 9] width 12 height 9
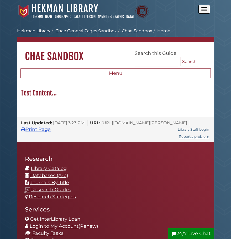
click at [203, 8] on button "Open the menu" at bounding box center [205, 9] width 12 height 9
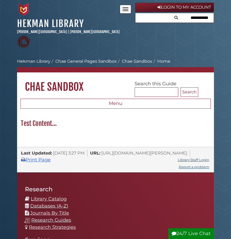
click at [128, 10] on button "Open the menu" at bounding box center [126, 9] width 12 height 9
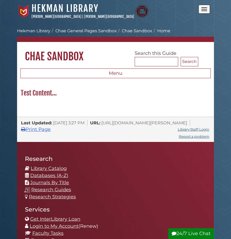
click at [202, 10] on button "Open the menu" at bounding box center [205, 9] width 12 height 9
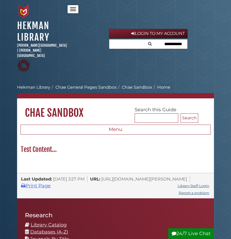
click at [74, 12] on button "Open the menu" at bounding box center [73, 9] width 12 height 9
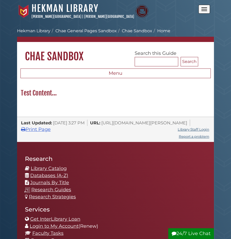
click at [204, 11] on button "Open the menu" at bounding box center [205, 9] width 12 height 9
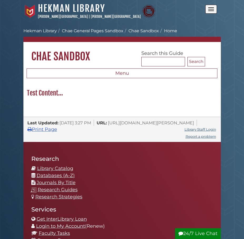
click at [210, 7] on button "Open the menu" at bounding box center [211, 9] width 12 height 9
click at [211, 6] on button "Open the menu" at bounding box center [211, 9] width 12 height 9
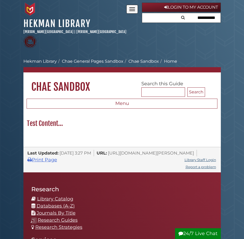
click at [131, 11] on button "Open the menu" at bounding box center [132, 9] width 12 height 9
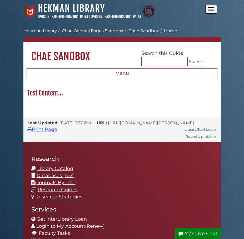
click at [212, 8] on button "Open the menu" at bounding box center [211, 9] width 12 height 9
click at [210, 6] on button "Open the menu" at bounding box center [211, 9] width 12 height 9
click at [208, 11] on span "Open the menu" at bounding box center [211, 11] width 6 height 1
click at [211, 11] on button "Open the menu" at bounding box center [211, 9] width 12 height 9
click at [214, 8] on button "Open the menu" at bounding box center [211, 9] width 12 height 9
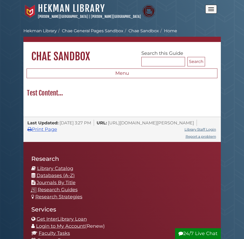
click at [208, 6] on button "Open the menu" at bounding box center [211, 9] width 12 height 9
click at [212, 9] on button "Open the menu" at bounding box center [211, 9] width 12 height 9
click at [212, 9] on span "Open the menu" at bounding box center [211, 9] width 6 height 1
click at [210, 9] on span "Open the menu" at bounding box center [211, 9] width 6 height 1
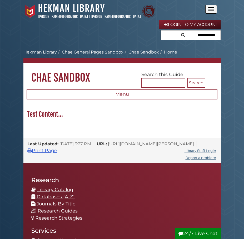
drag, startPoint x: 174, startPoint y: 37, endPoint x: 135, endPoint y: 36, distance: 38.9
click at [135, 36] on div "Login to My Account" at bounding box center [121, 30] width 197 height 21
click at [171, 36] on input "text" at bounding box center [191, 34] width 60 height 9
drag, startPoint x: 123, startPoint y: 37, endPoint x: 86, endPoint y: 19, distance: 40.9
click at [122, 37] on div "Login to My Account" at bounding box center [121, 30] width 197 height 21
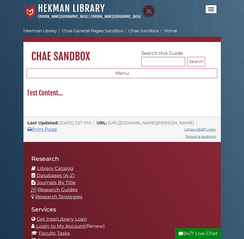
click at [209, 10] on button "Open the menu" at bounding box center [211, 9] width 12 height 9
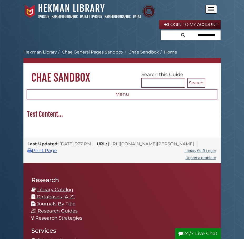
click at [188, 37] on input "text" at bounding box center [191, 34] width 60 height 9
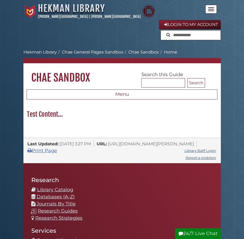
drag, startPoint x: 108, startPoint y: 40, endPoint x: 79, endPoint y: 4, distance: 46.0
click at [109, 36] on div "Login to My Account" at bounding box center [121, 30] width 197 height 21
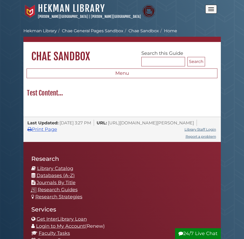
click at [213, 12] on button "Open the menu" at bounding box center [211, 9] width 12 height 9
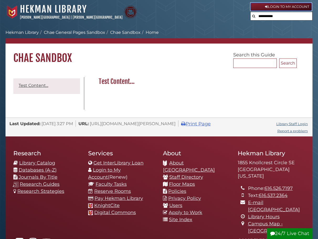
click at [258, 8] on link "Login to My Account" at bounding box center [282, 7] width 62 height 8
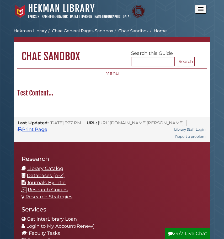
click at [198, 7] on button "Open the menu" at bounding box center [201, 9] width 12 height 9
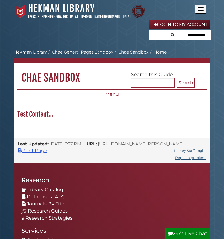
click at [199, 8] on button "Open the menu" at bounding box center [201, 9] width 12 height 9
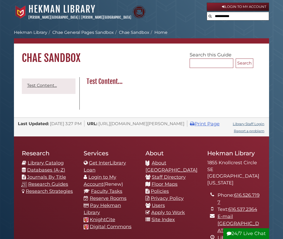
click at [278, 36] on body "Skip to Main Content [GEOGRAPHIC_DATA] [PERSON_NAME][GEOGRAPHIC_DATA] | [PERSON…" at bounding box center [141, 181] width 283 height 362
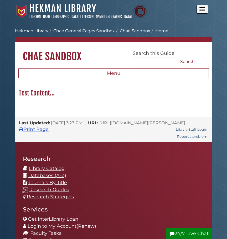
click at [201, 12] on button "Open the menu" at bounding box center [203, 9] width 12 height 9
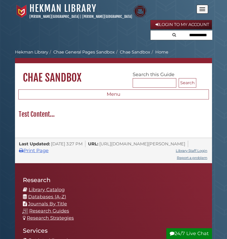
click at [204, 12] on button "Open the menu" at bounding box center [203, 9] width 12 height 9
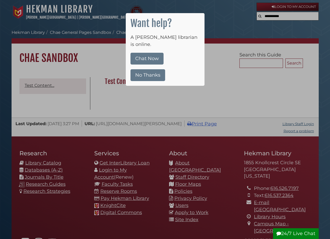
click at [150, 69] on button "No Thanks" at bounding box center [148, 75] width 35 height 12
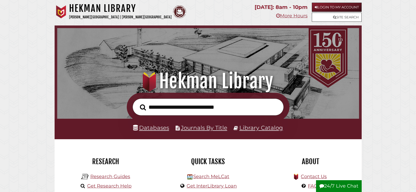
scroll to position [100, 300]
